Goal: Task Accomplishment & Management: Manage account settings

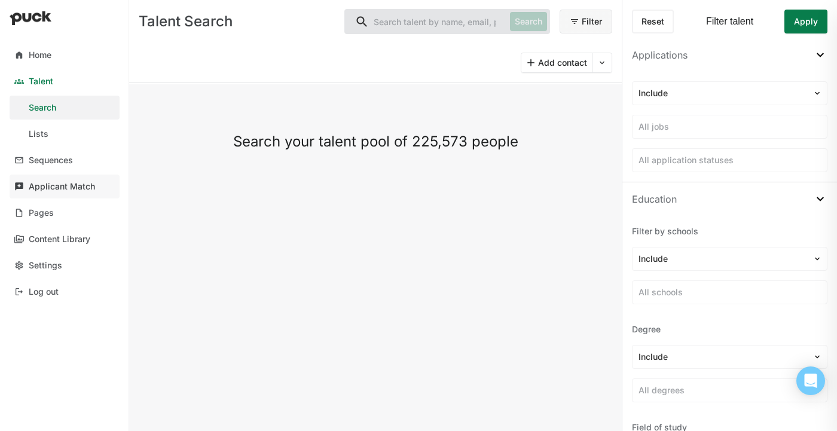
click at [39, 188] on div "Applicant Match" at bounding box center [62, 187] width 66 height 10
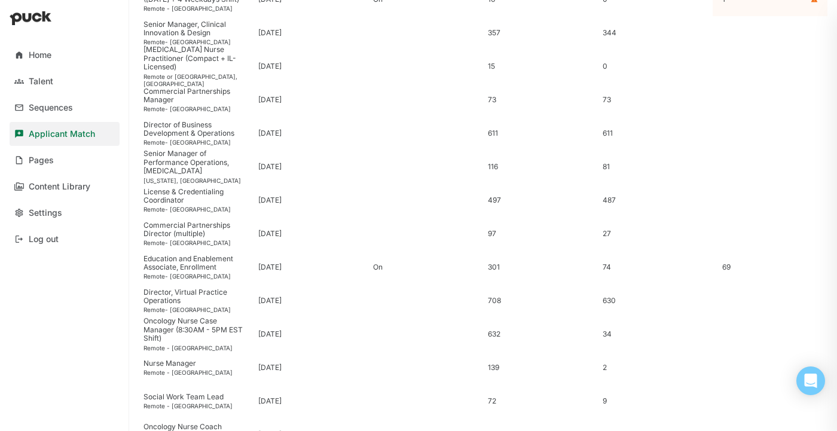
scroll to position [475, 0]
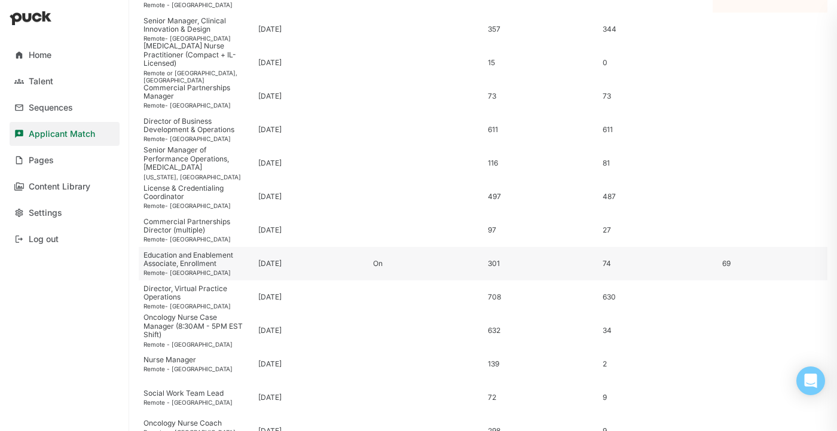
click at [247, 255] on div "Education and Enablement Associate, Enrollment" at bounding box center [195, 259] width 105 height 17
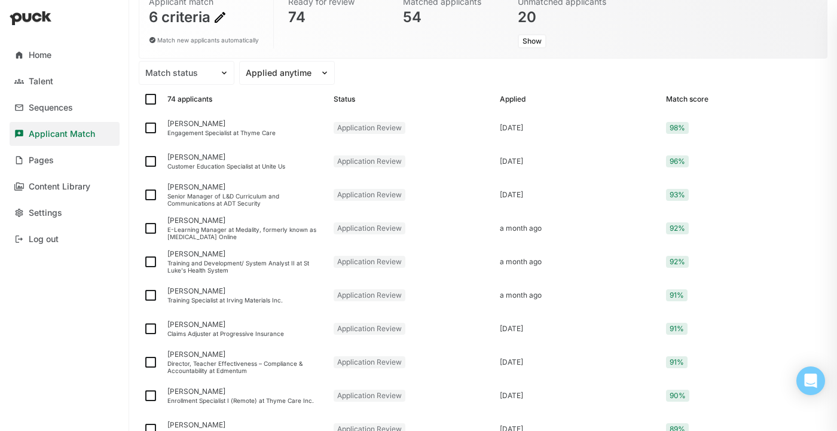
scroll to position [111, 0]
click at [246, 129] on div "Engagement Specialist at Thyme Care" at bounding box center [245, 132] width 157 height 7
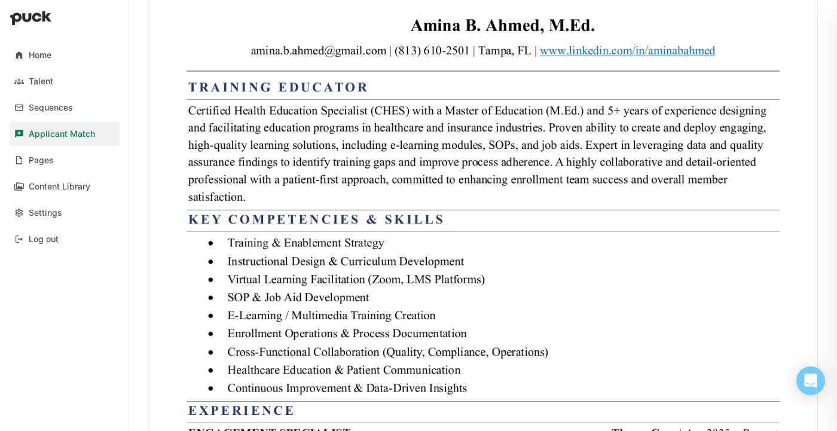
scroll to position [435, 0]
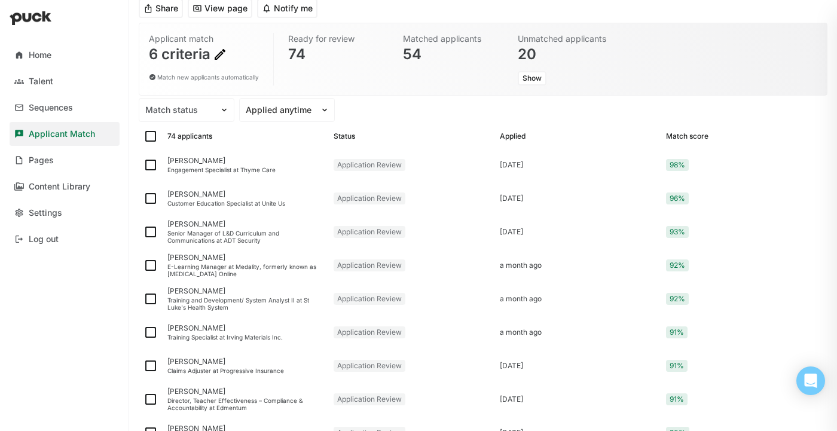
scroll to position [77, 0]
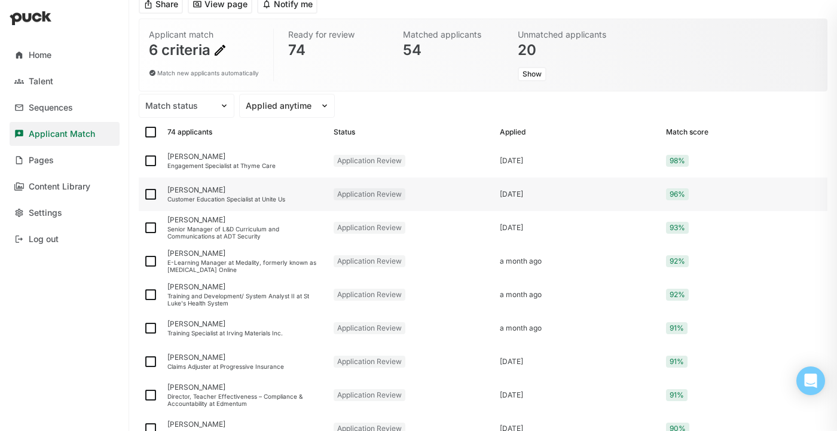
click at [261, 192] on div "[PERSON_NAME]" at bounding box center [245, 190] width 157 height 8
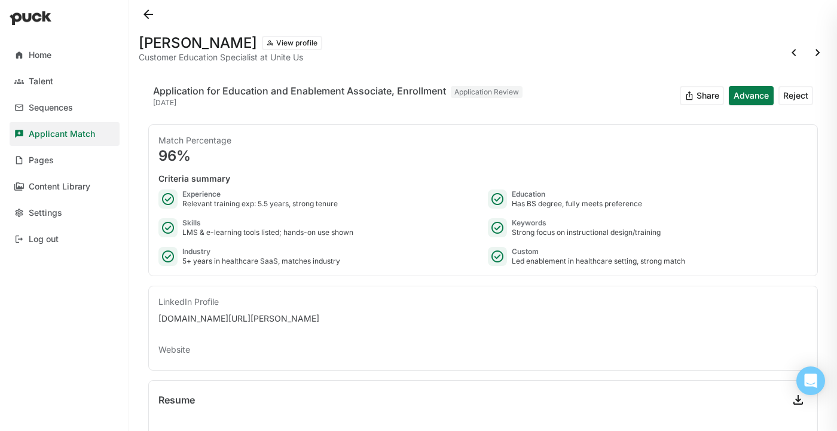
click at [152, 19] on button at bounding box center [148, 14] width 19 height 19
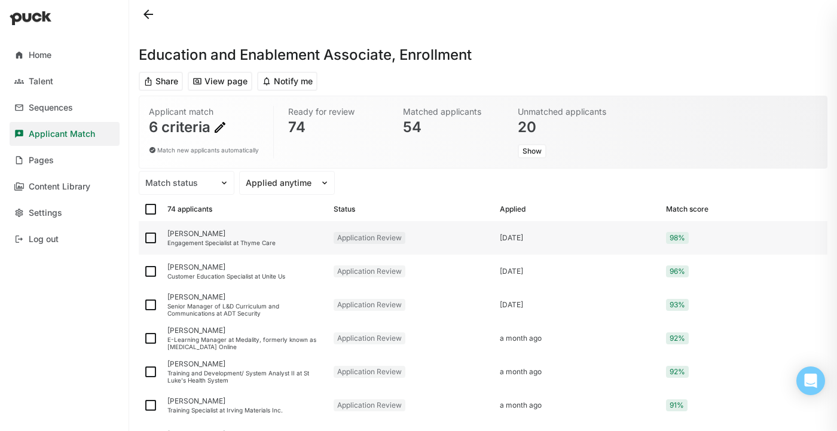
click at [213, 238] on div "AMINA AHMED Engagement Specialist at Thyme Care" at bounding box center [246, 237] width 166 height 33
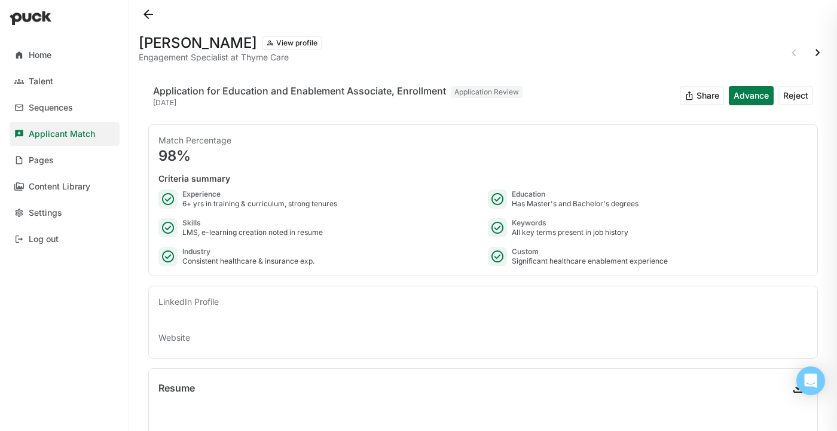
click at [694, 96] on button "Share" at bounding box center [702, 95] width 44 height 19
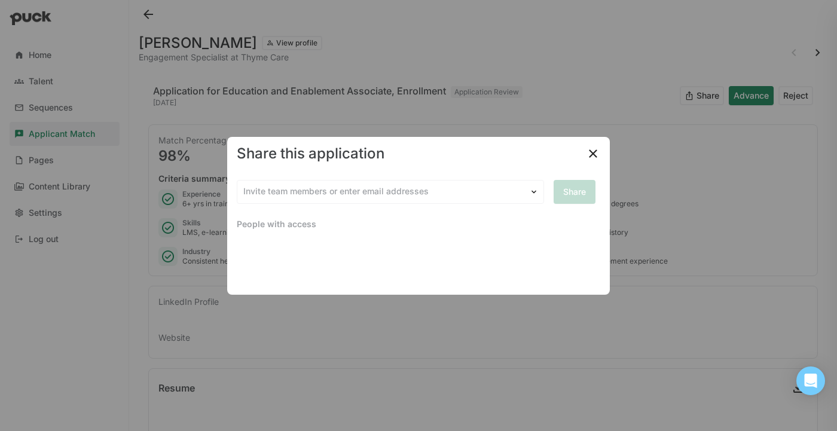
click at [592, 153] on img at bounding box center [593, 153] width 14 height 14
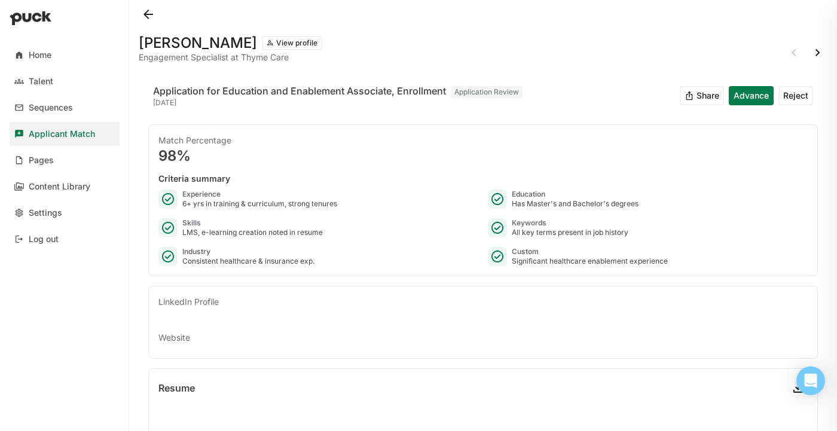
click at [149, 11] on button at bounding box center [148, 14] width 19 height 19
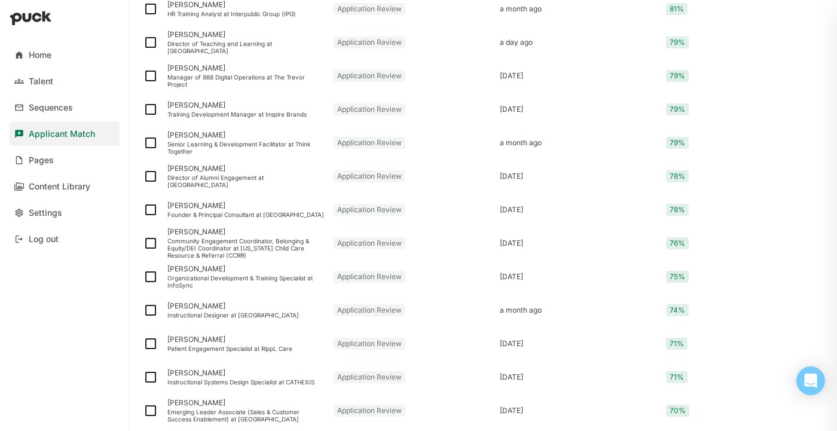
scroll to position [1542, 0]
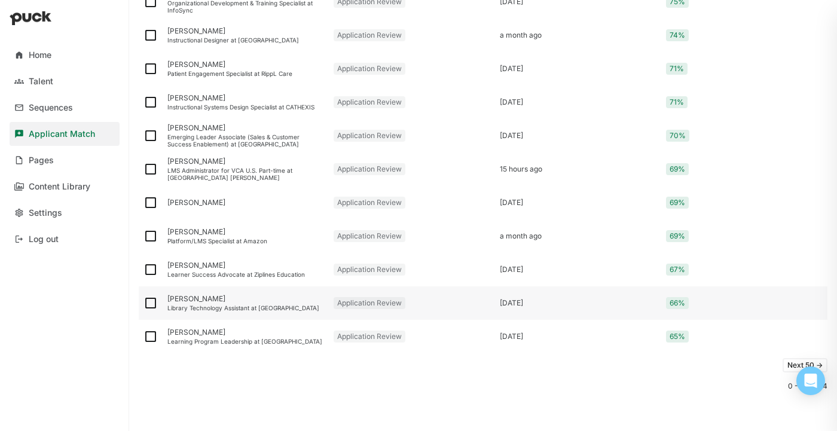
click at [151, 300] on img at bounding box center [150, 303] width 14 height 14
click at [143, 303] on input "checkbox" at bounding box center [143, 303] width 1 height 1
checkbox input "true"
click at [151, 333] on img at bounding box center [150, 336] width 14 height 14
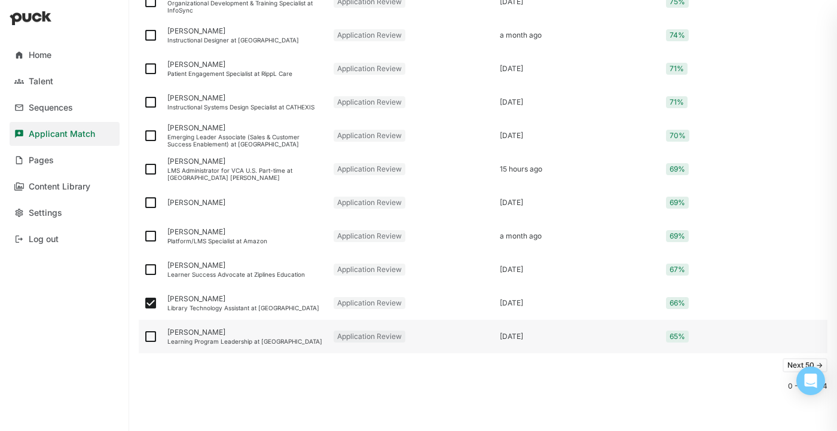
click at [143, 337] on input "checkbox" at bounding box center [143, 337] width 1 height 1
checkbox input "true"
click at [792, 364] on button "Next 50 ->" at bounding box center [805, 365] width 45 height 14
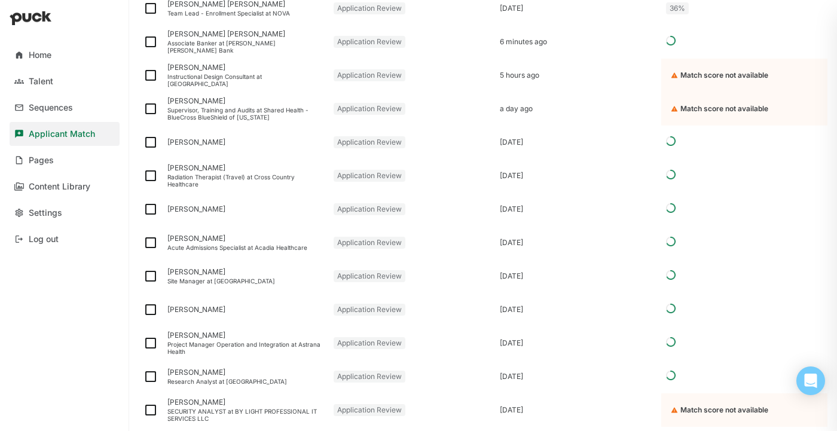
scroll to position [0, 0]
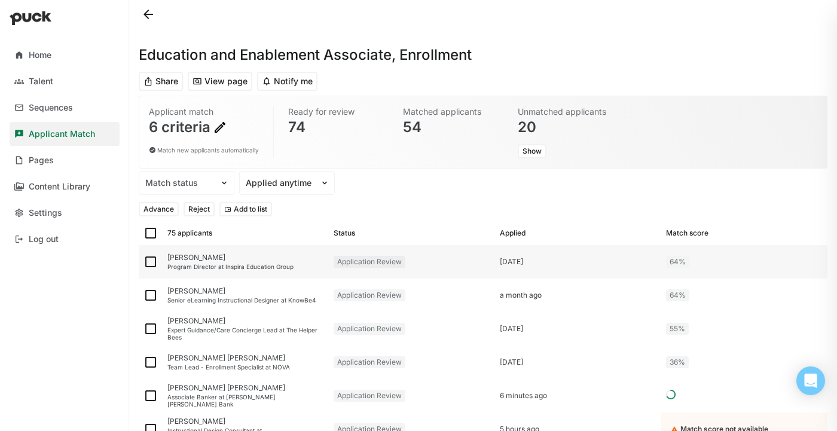
click at [149, 261] on img at bounding box center [150, 262] width 14 height 14
click at [143, 262] on input "checkbox" at bounding box center [143, 262] width 1 height 1
checkbox input "true"
click at [150, 327] on img at bounding box center [150, 329] width 14 height 14
click at [143, 329] on input "checkbox" at bounding box center [143, 329] width 1 height 1
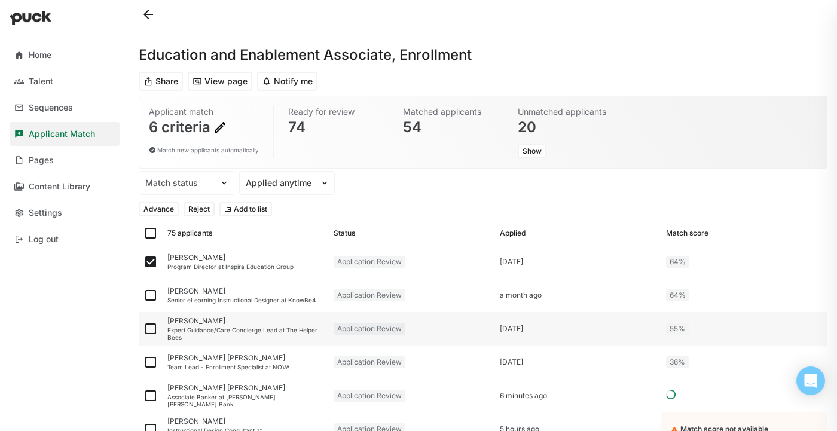
checkbox input "true"
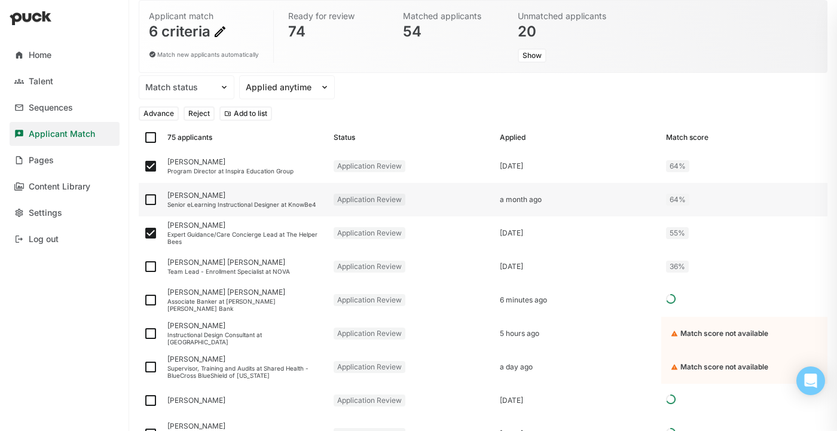
scroll to position [97, 0]
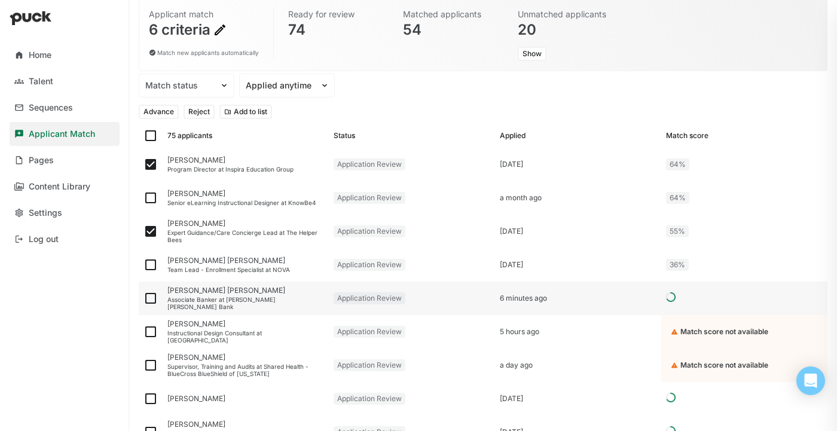
click at [148, 297] on img at bounding box center [150, 298] width 14 height 14
click at [143, 298] on input "checkbox" at bounding box center [143, 298] width 1 height 1
checkbox input "true"
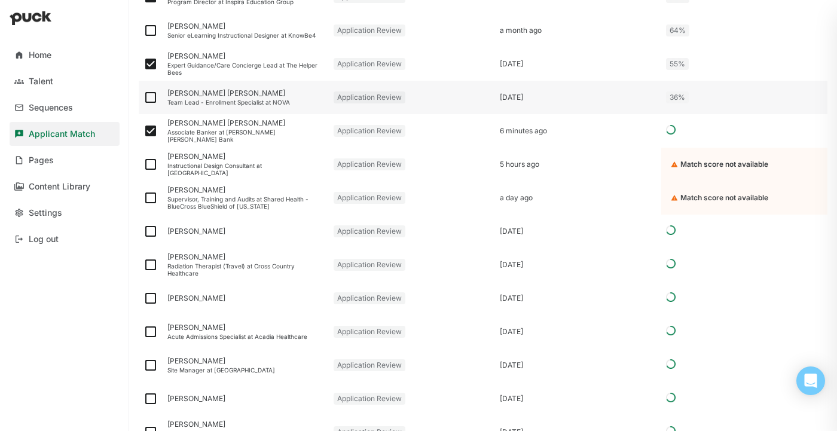
scroll to position [268, 0]
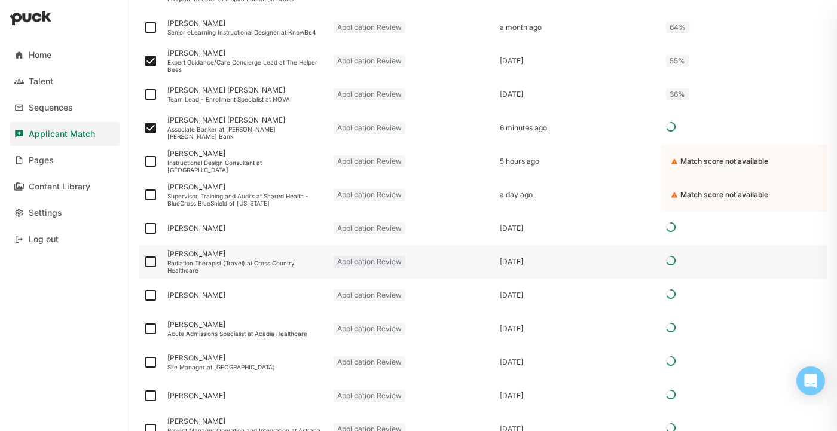
click at [151, 260] on img at bounding box center [150, 262] width 14 height 14
click at [143, 262] on input "checkbox" at bounding box center [143, 262] width 1 height 1
checkbox input "true"
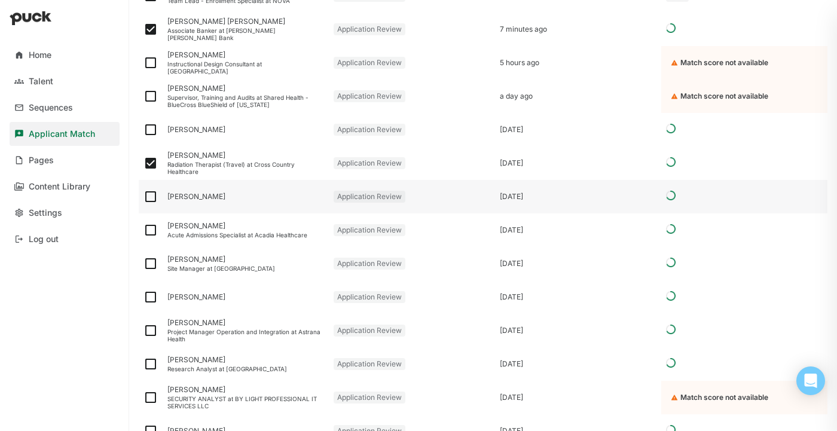
scroll to position [367, 0]
click at [152, 262] on img at bounding box center [150, 263] width 14 height 14
click at [143, 263] on input "checkbox" at bounding box center [143, 263] width 1 height 1
checkbox input "true"
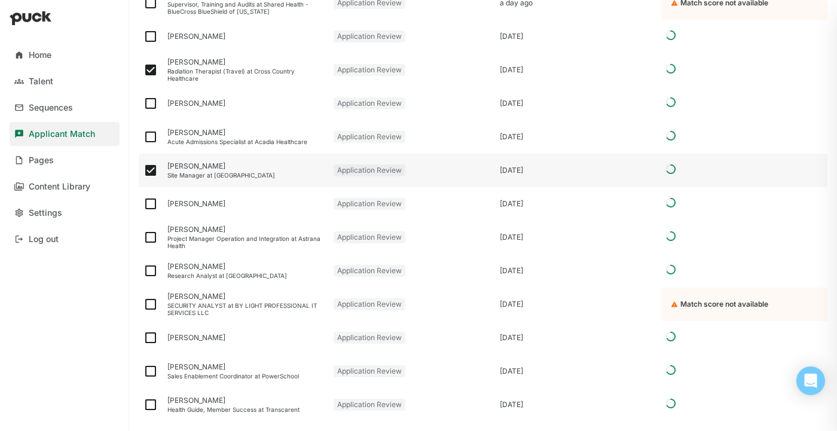
scroll to position [464, 0]
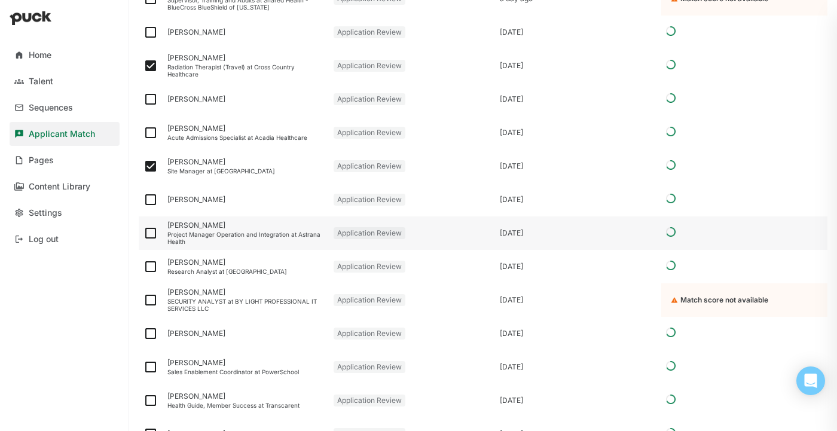
click at [148, 230] on img at bounding box center [150, 233] width 14 height 14
click at [143, 233] on input "checkbox" at bounding box center [143, 233] width 1 height 1
checkbox input "true"
click at [149, 265] on img at bounding box center [150, 266] width 14 height 14
click at [143, 267] on input "checkbox" at bounding box center [143, 267] width 1 height 1
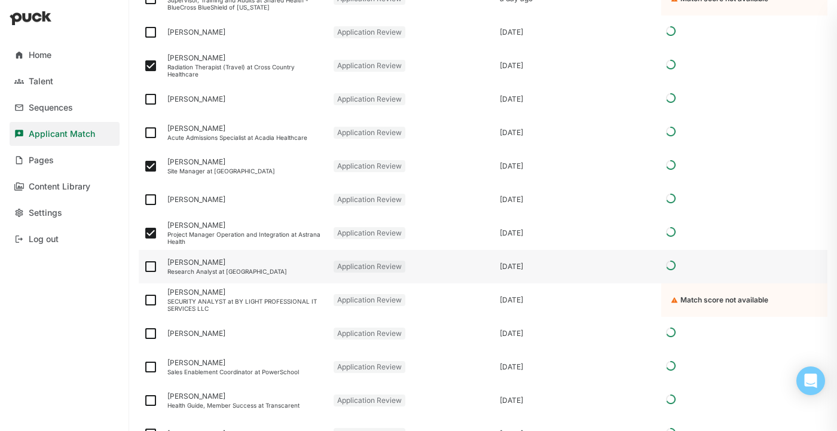
checkbox input "true"
click at [156, 301] on img at bounding box center [150, 300] width 14 height 14
click at [143, 301] on input "checkbox" at bounding box center [143, 300] width 1 height 1
checkbox input "true"
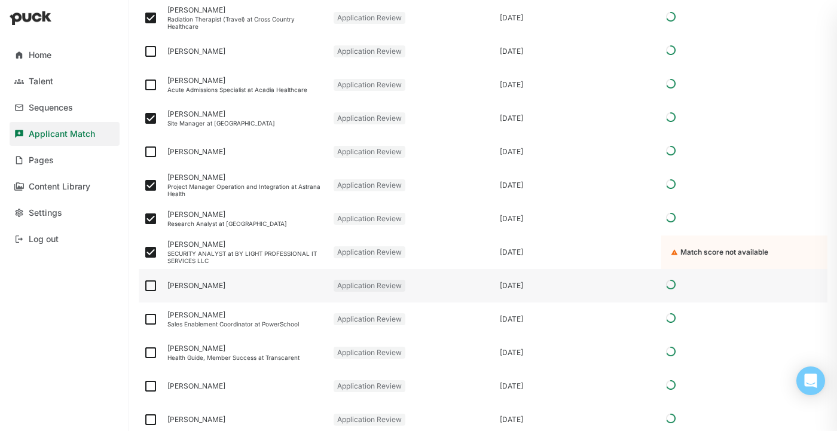
scroll to position [514, 0]
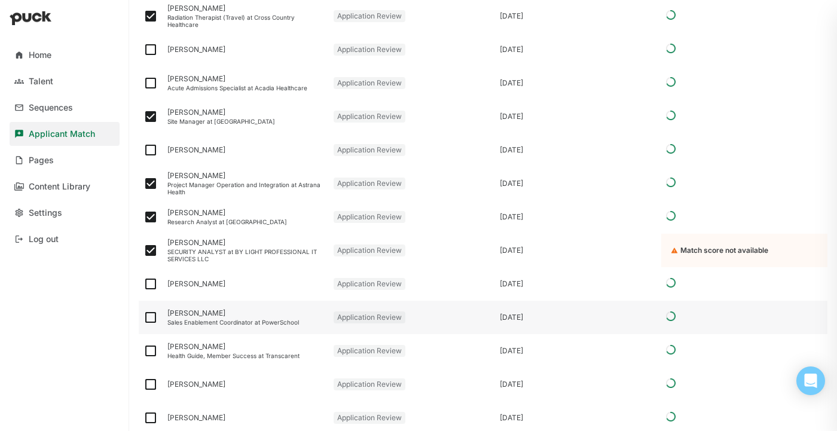
click at [154, 323] on img at bounding box center [150, 317] width 14 height 14
click at [143, 318] on input "checkbox" at bounding box center [143, 317] width 1 height 1
checkbox input "true"
click at [146, 352] on img at bounding box center [150, 351] width 14 height 14
click at [143, 352] on input "checkbox" at bounding box center [143, 351] width 1 height 1
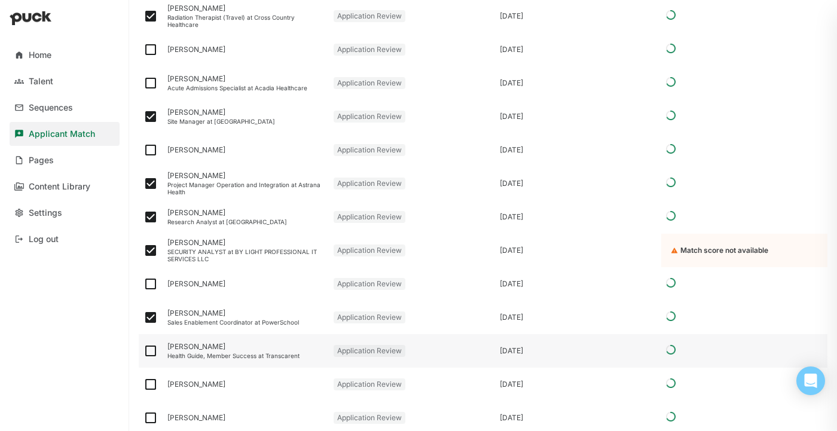
checkbox input "true"
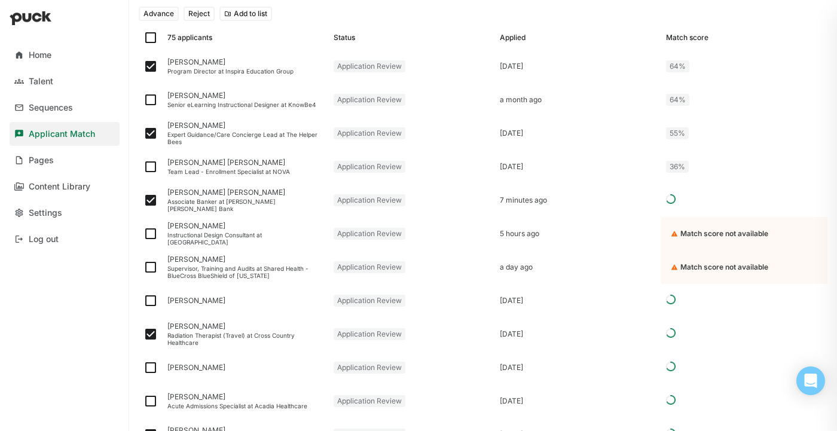
scroll to position [0, 0]
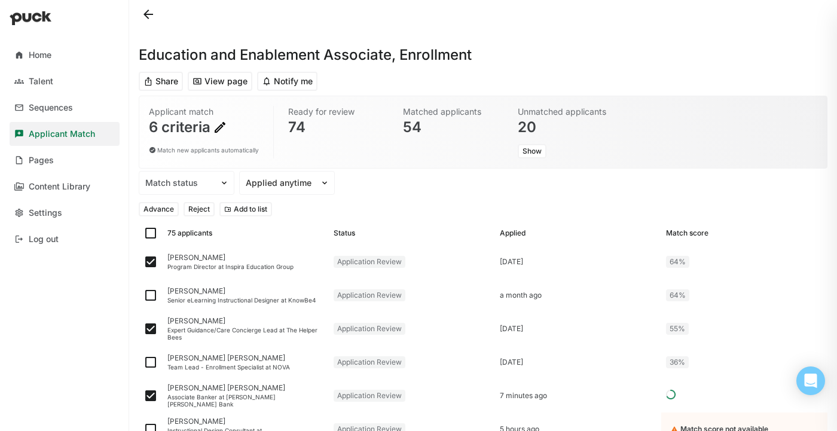
click at [192, 210] on button "Reject" at bounding box center [199, 209] width 31 height 14
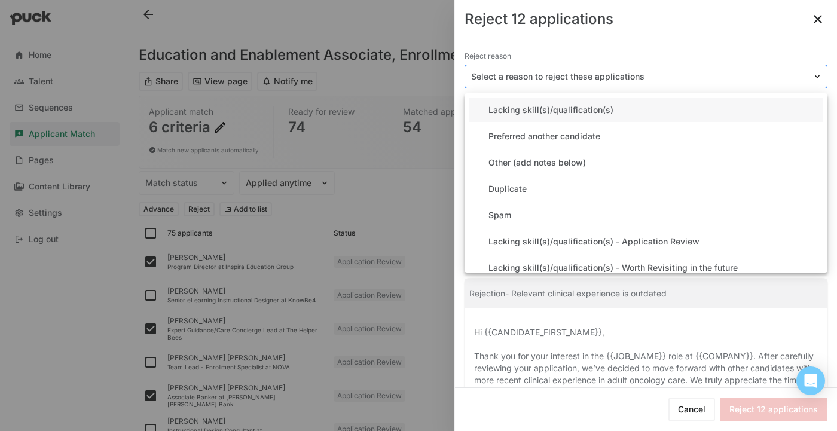
click at [641, 66] on div "Select a reason to reject these applications" at bounding box center [646, 77] width 363 height 24
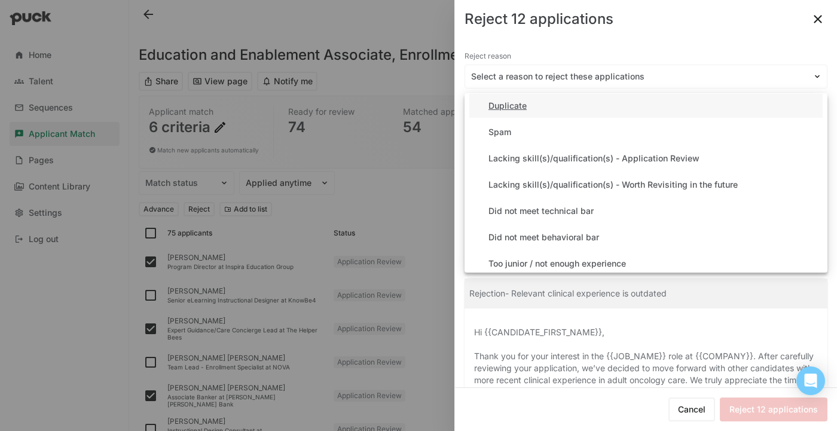
scroll to position [85, 0]
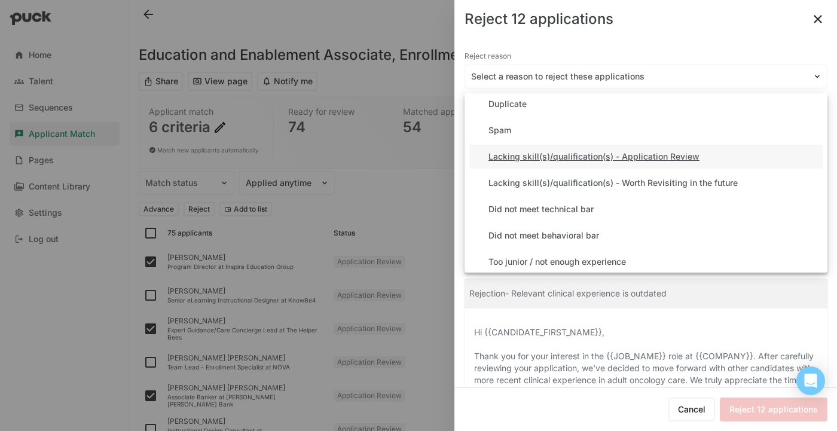
click at [621, 152] on div "Lacking skill(s)/qualification(s) - Application Review" at bounding box center [593, 157] width 211 height 10
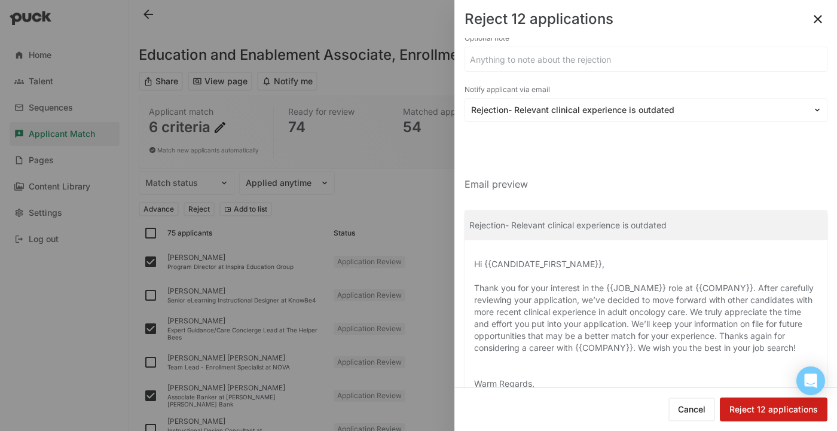
scroll to position [39, 0]
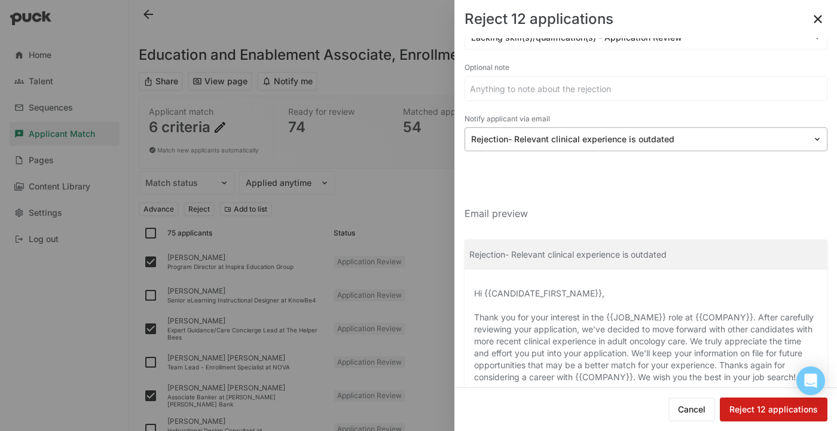
click at [596, 139] on div at bounding box center [638, 139] width 335 height 13
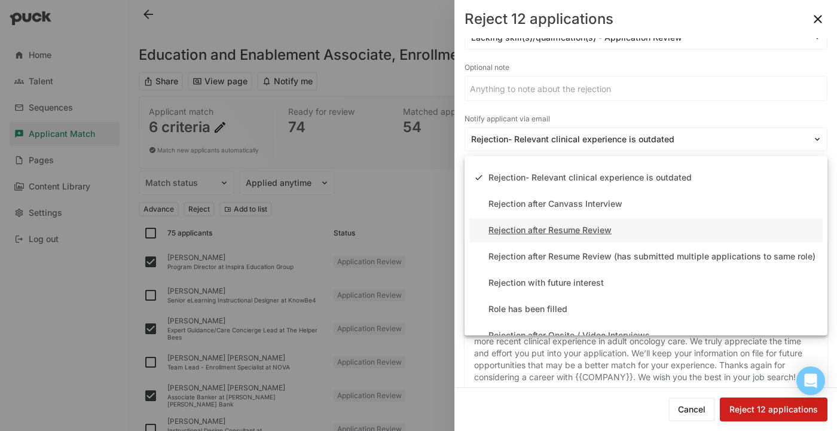
click at [562, 228] on div "Rejection after Resume Review" at bounding box center [549, 230] width 123 height 10
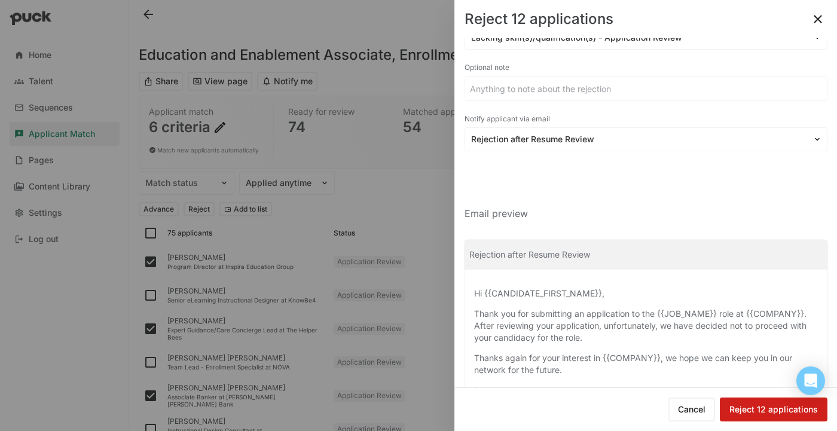
scroll to position [97, 0]
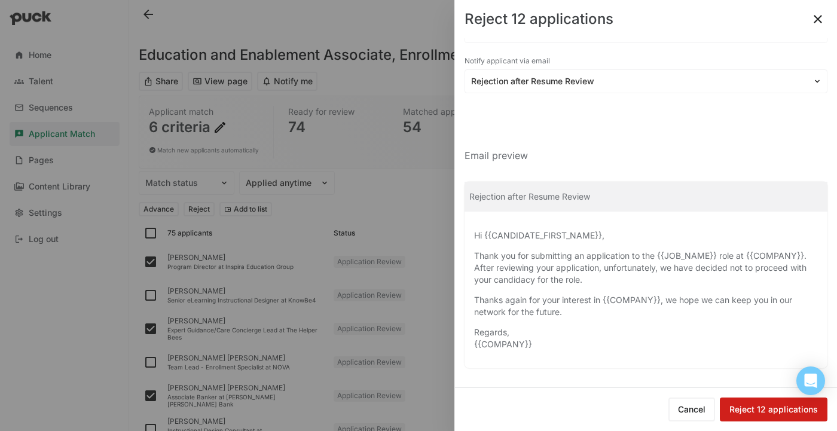
click at [756, 406] on button "Reject 12 applications" at bounding box center [774, 410] width 108 height 24
checkbox input "false"
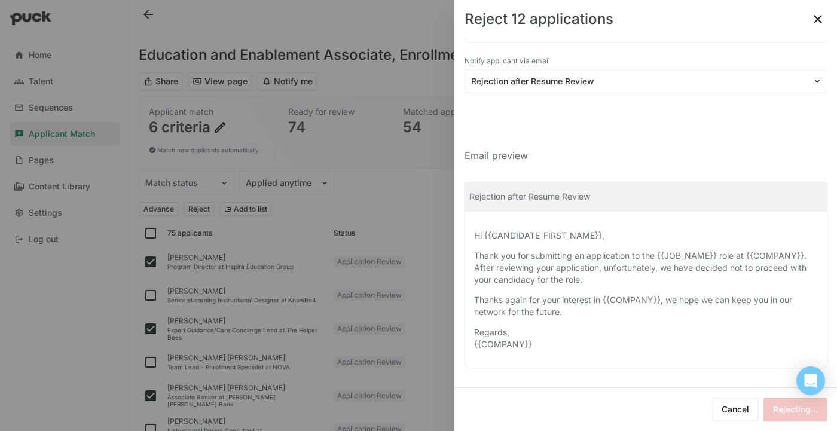
checkbox input "false"
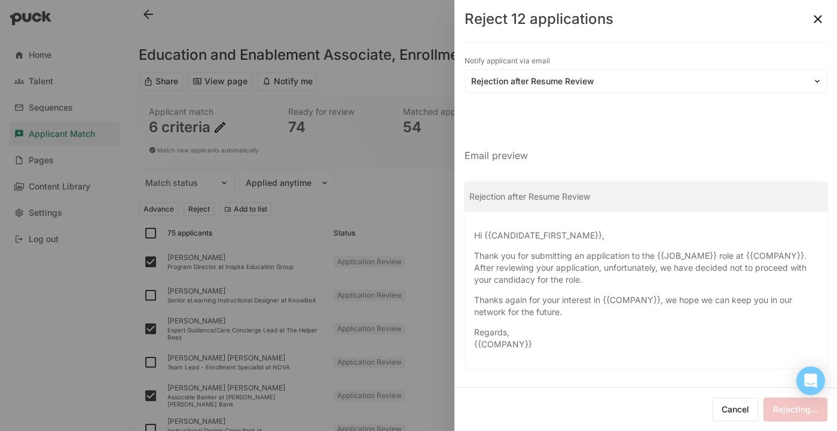
checkbox input "false"
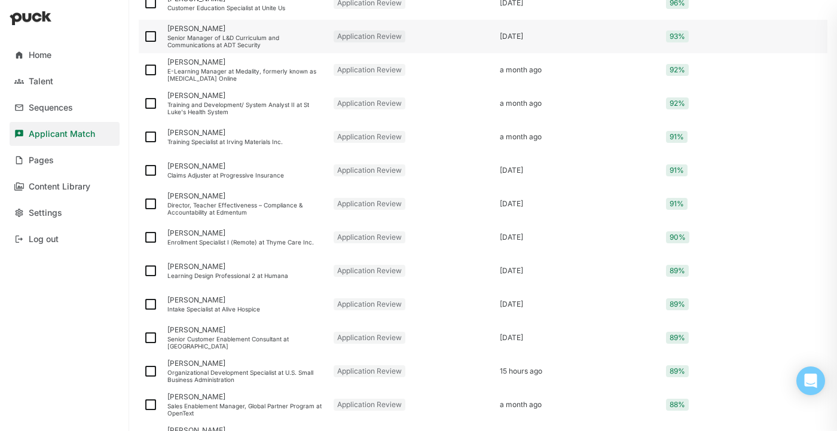
scroll to position [269, 0]
